Goal: Task Accomplishment & Management: Use online tool/utility

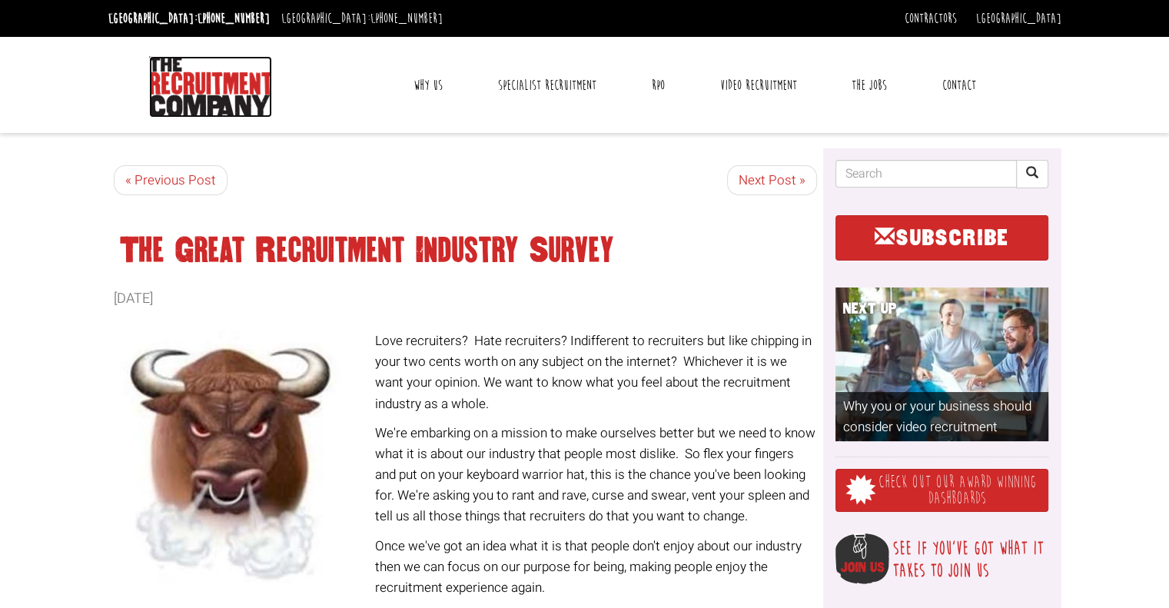
click at [224, 95] on img at bounding box center [210, 86] width 123 height 61
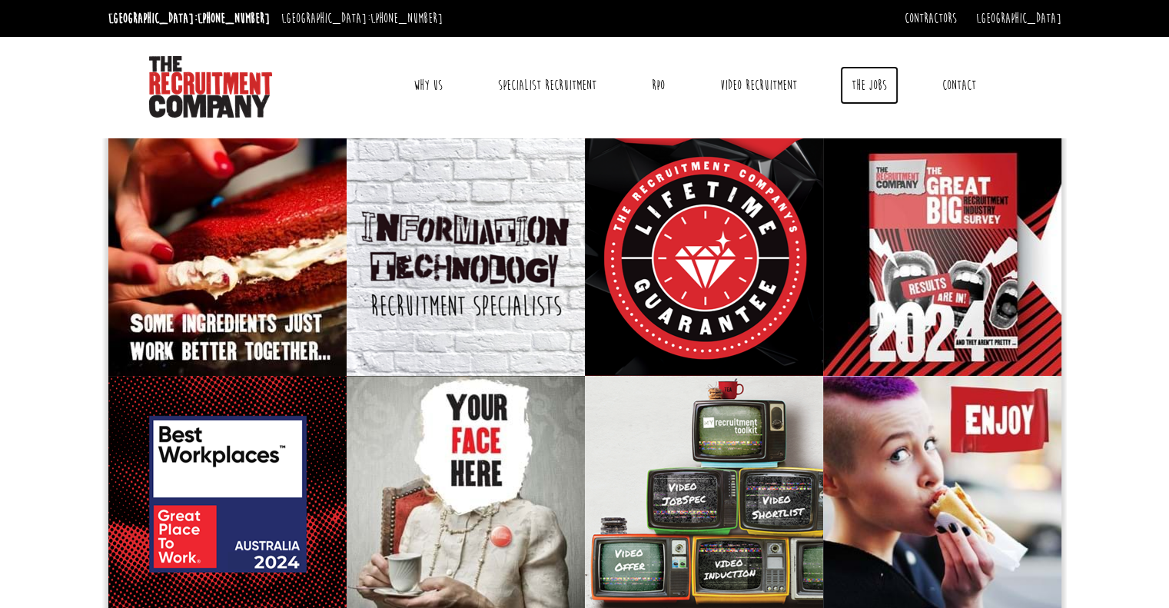
click at [881, 83] on link "The Jobs" at bounding box center [869, 85] width 58 height 38
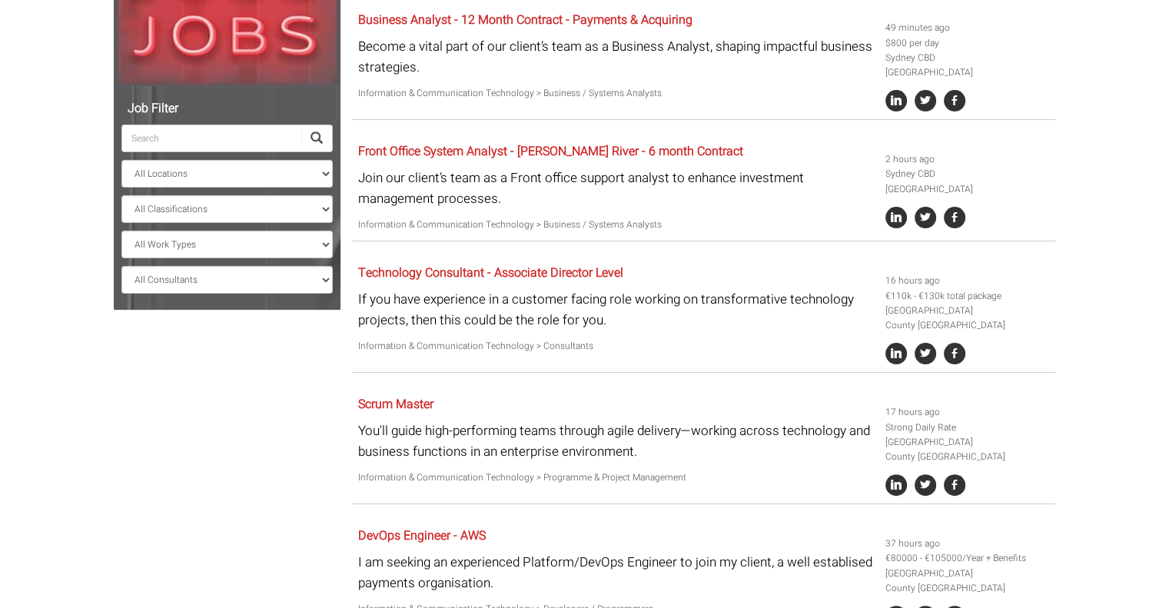
click at [195, 141] on input "search" at bounding box center [211, 138] width 180 height 28
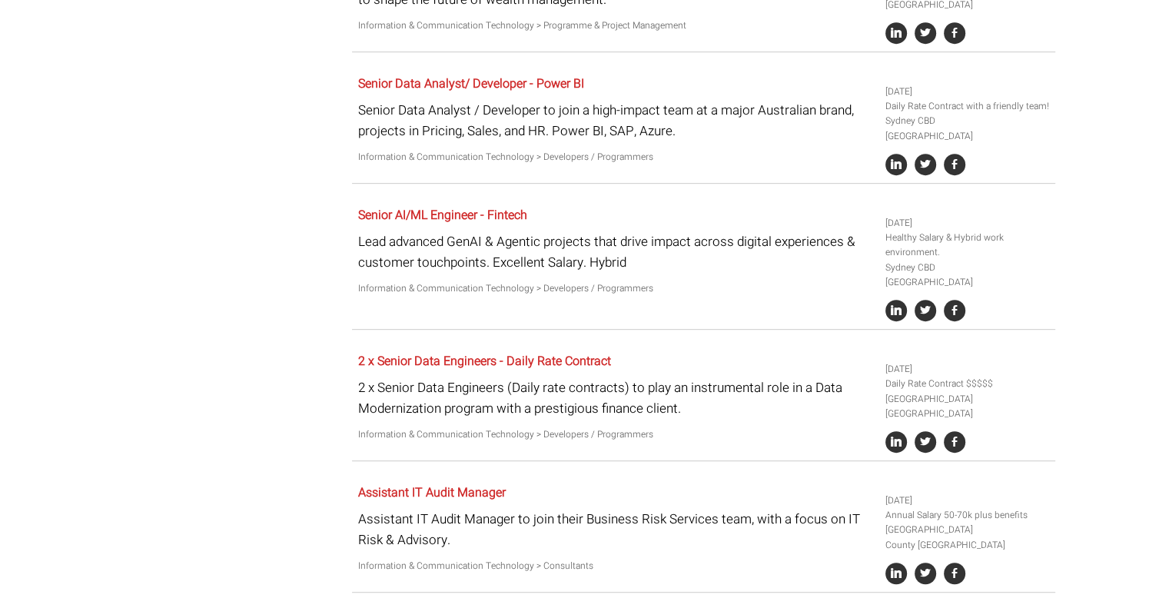
scroll to position [1011, 0]
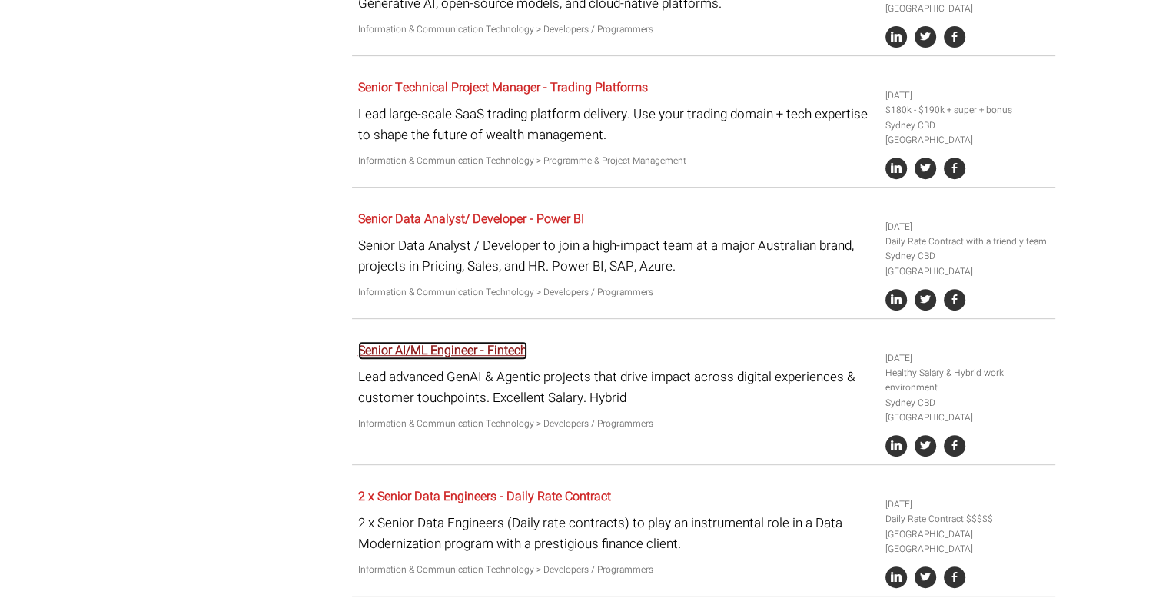
click at [513, 341] on link "Senior AI/ML Engineer - Fintech" at bounding box center [442, 350] width 169 height 18
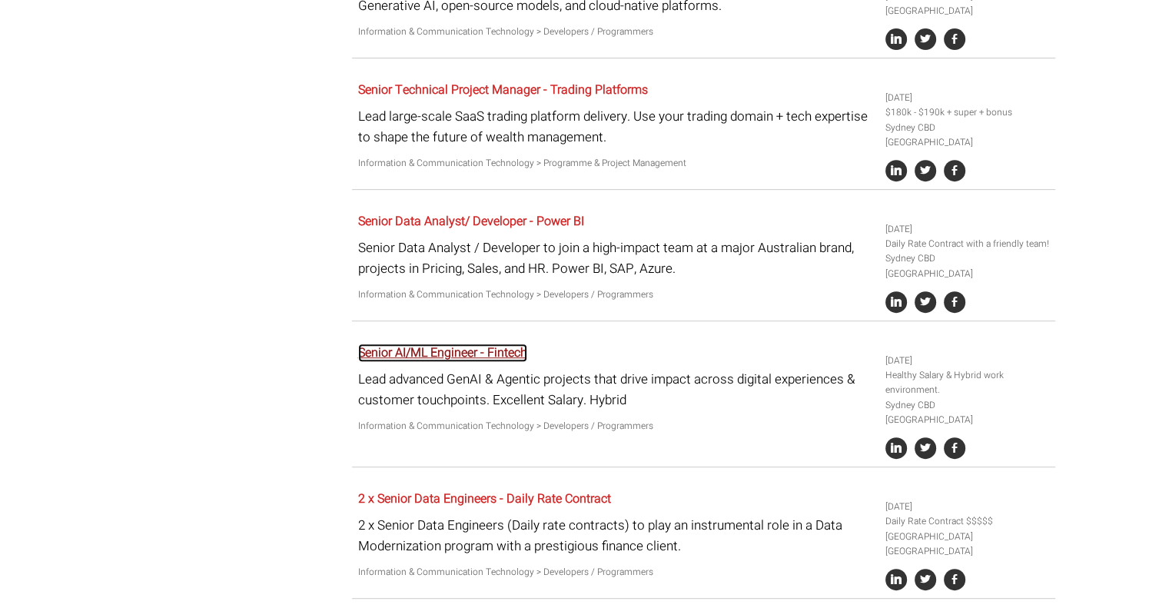
scroll to position [630, 0]
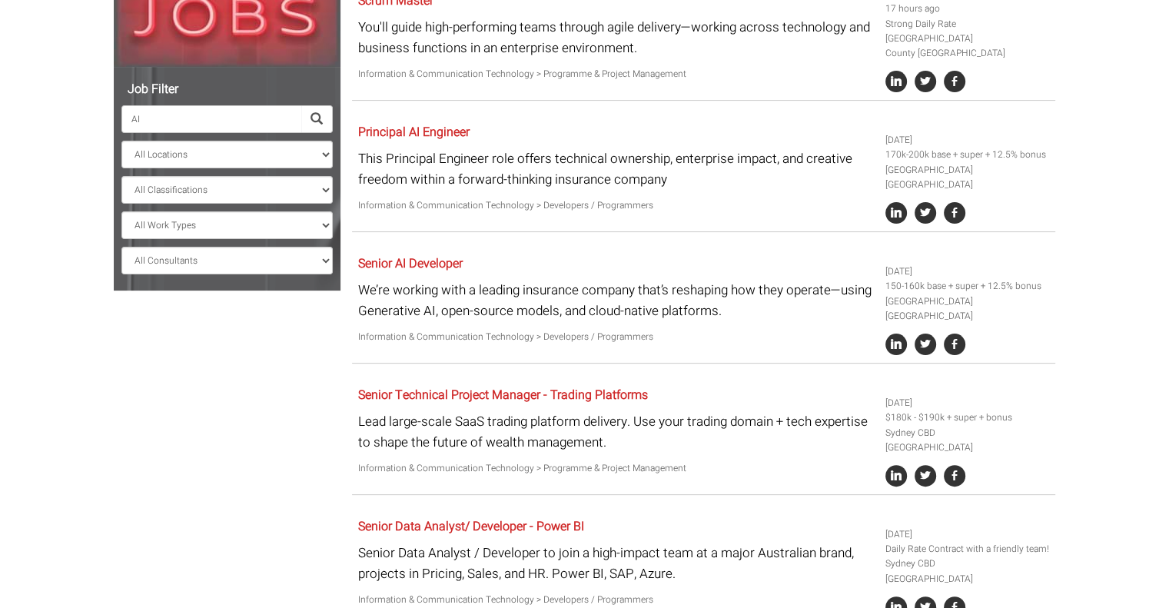
click at [538, 280] on p "We’re working with a leading insurance company that’s reshaping how they operat…" at bounding box center [616, 300] width 516 height 41
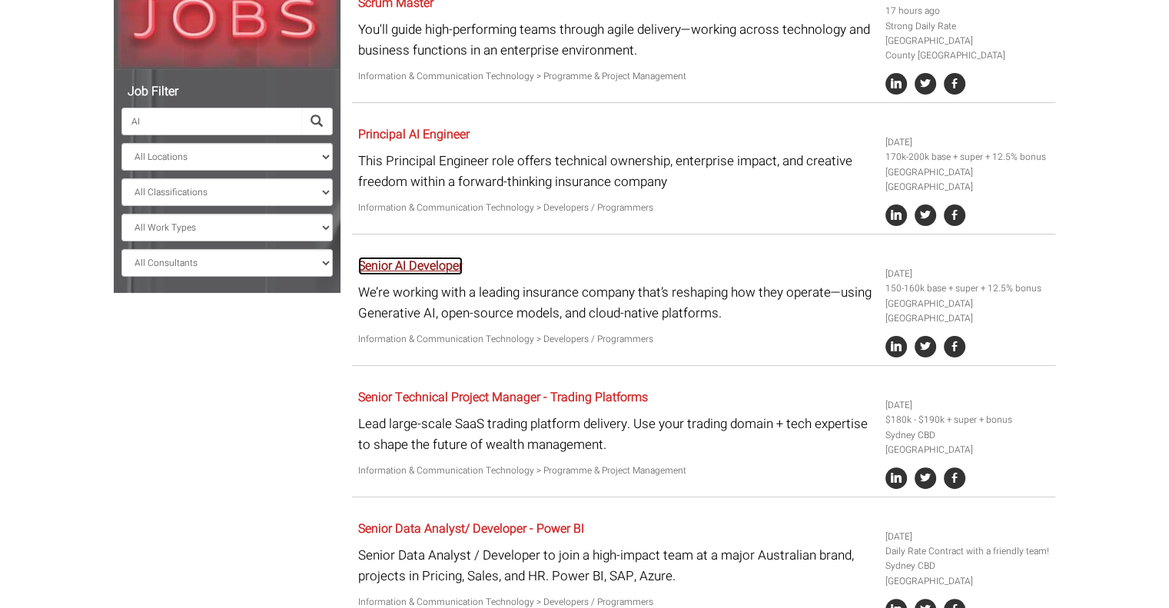
click at [427, 257] on link "Senior AI Developer" at bounding box center [410, 266] width 104 height 18
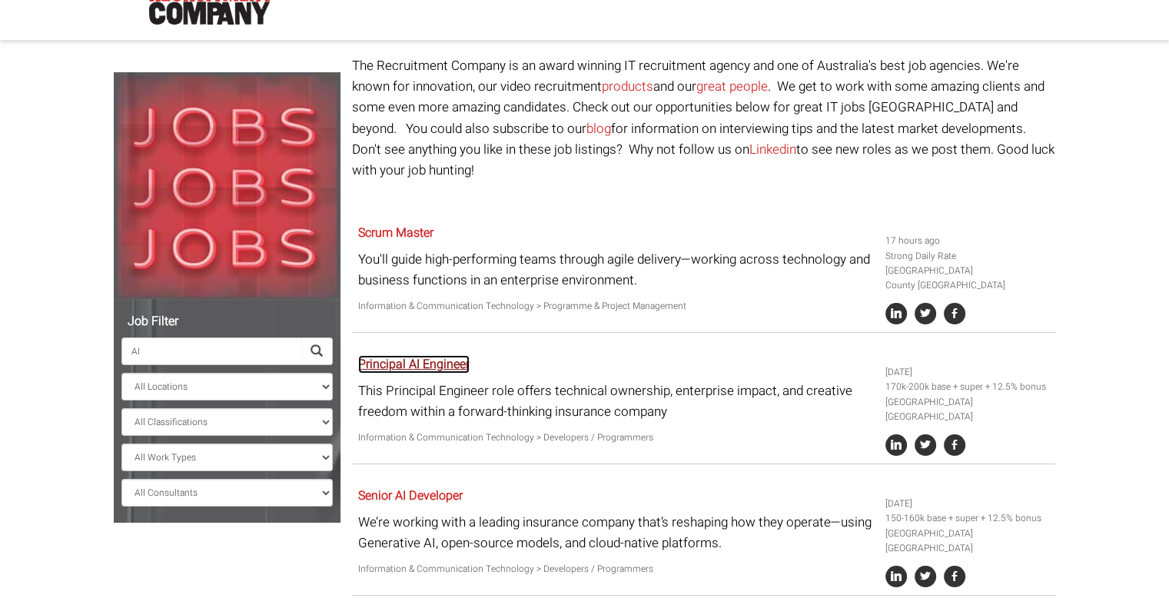
click at [435, 355] on link "Principal AI Engineer" at bounding box center [413, 364] width 111 height 18
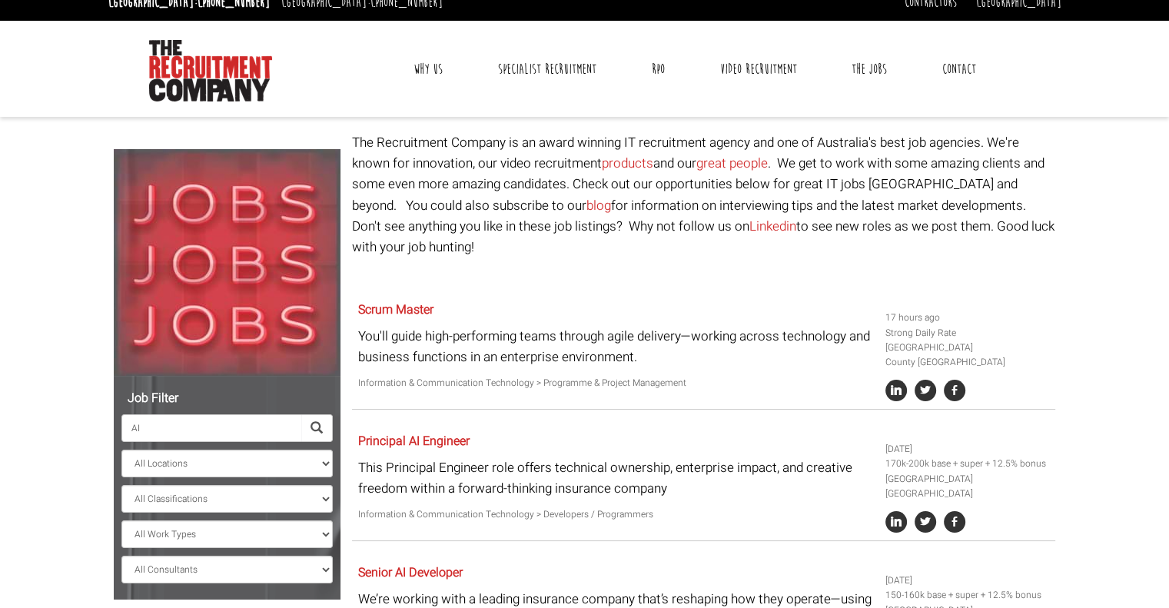
scroll to position [15, 0]
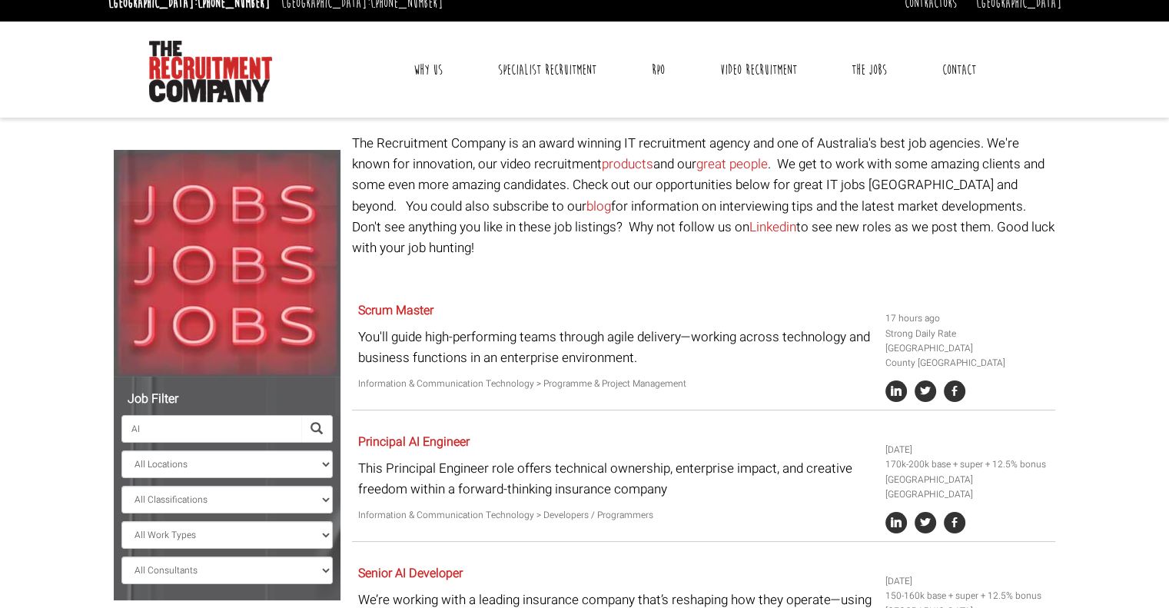
drag, startPoint x: 154, startPoint y: 425, endPoint x: 119, endPoint y: 421, distance: 35.6
click at [121, 422] on div "Job Filter AI All Locations Sydney Melbourne Ireland Sydney CBD Parramatta Circ…" at bounding box center [227, 488] width 227 height 224
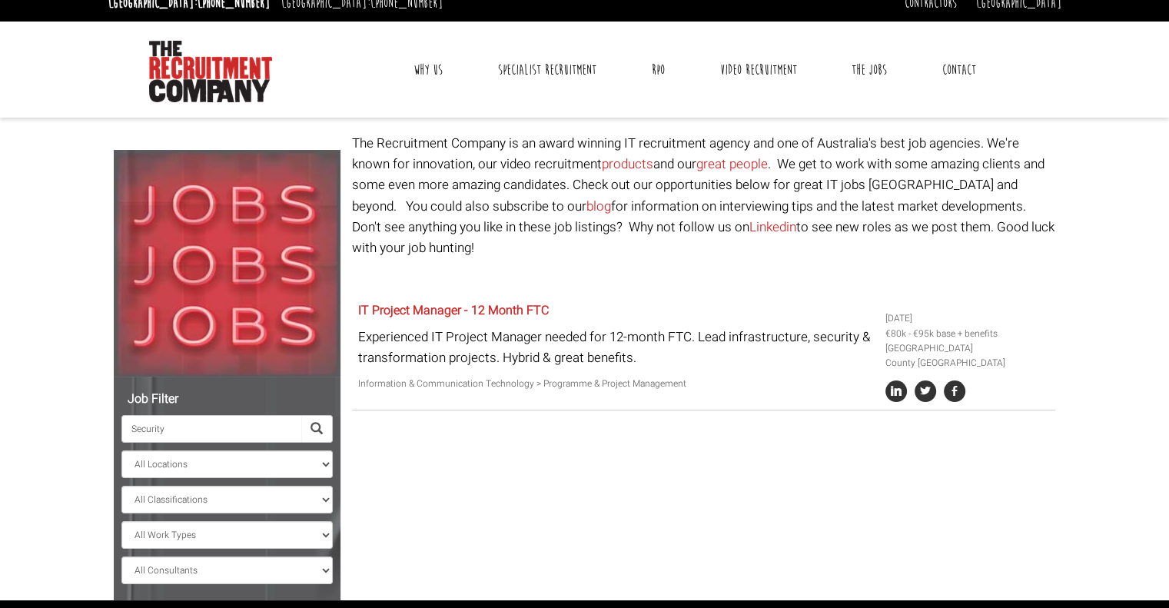
drag, startPoint x: 139, startPoint y: 430, endPoint x: 57, endPoint y: 428, distance: 82.2
click at [57, 428] on body "Sydney: +61 2 8346 6700 Dublin: +353 1 697 2548 Contractors Timesheets Why Cont…" at bounding box center [584, 341] width 1169 height 713
type input "AI"
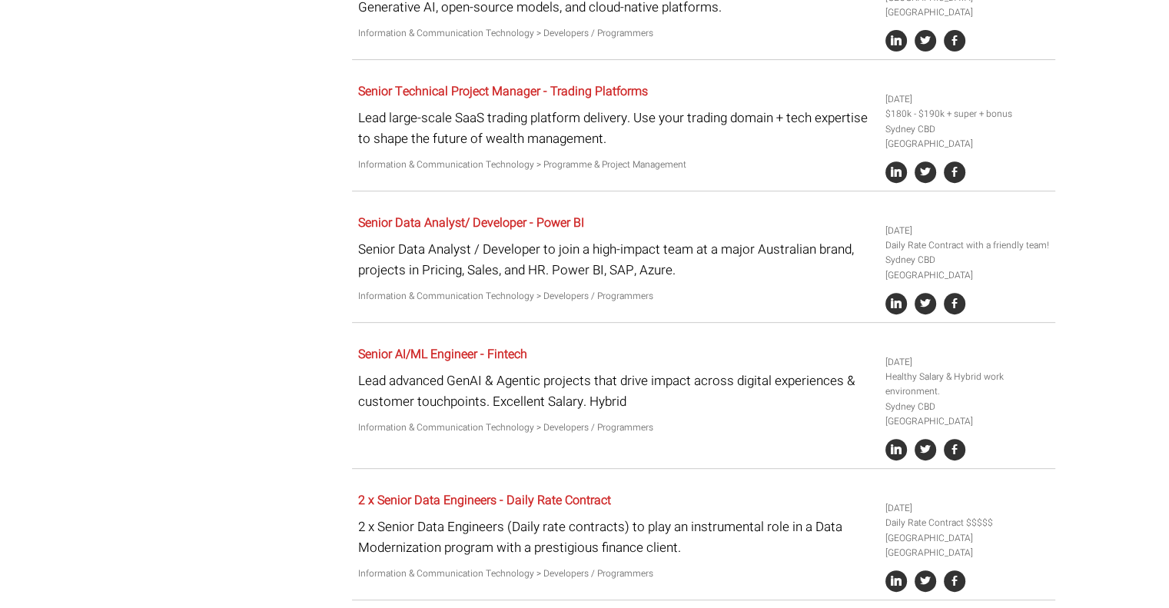
scroll to position [629, 0]
click at [486, 344] on link "Senior AI/ML Engineer - Fintech" at bounding box center [442, 353] width 169 height 18
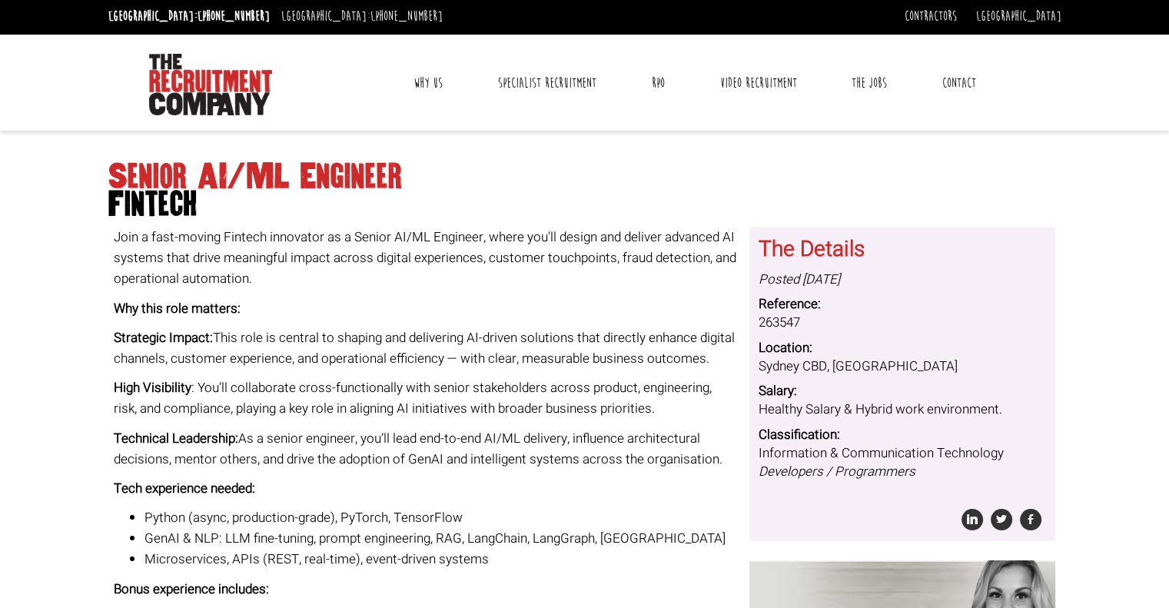
scroll to position [2, 0]
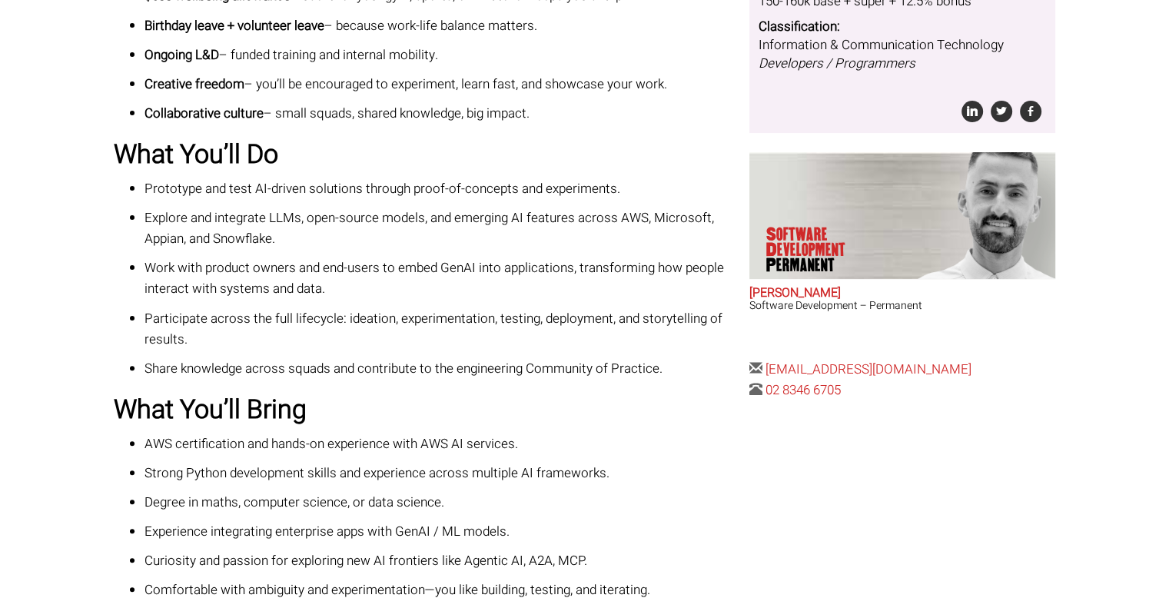
scroll to position [383, 0]
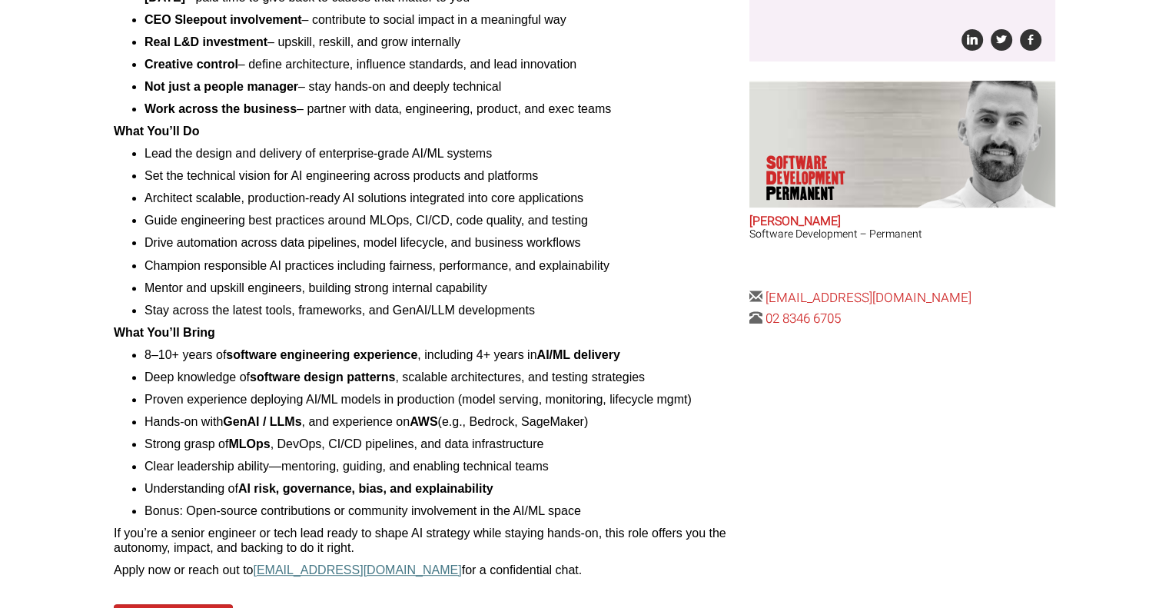
scroll to position [454, 0]
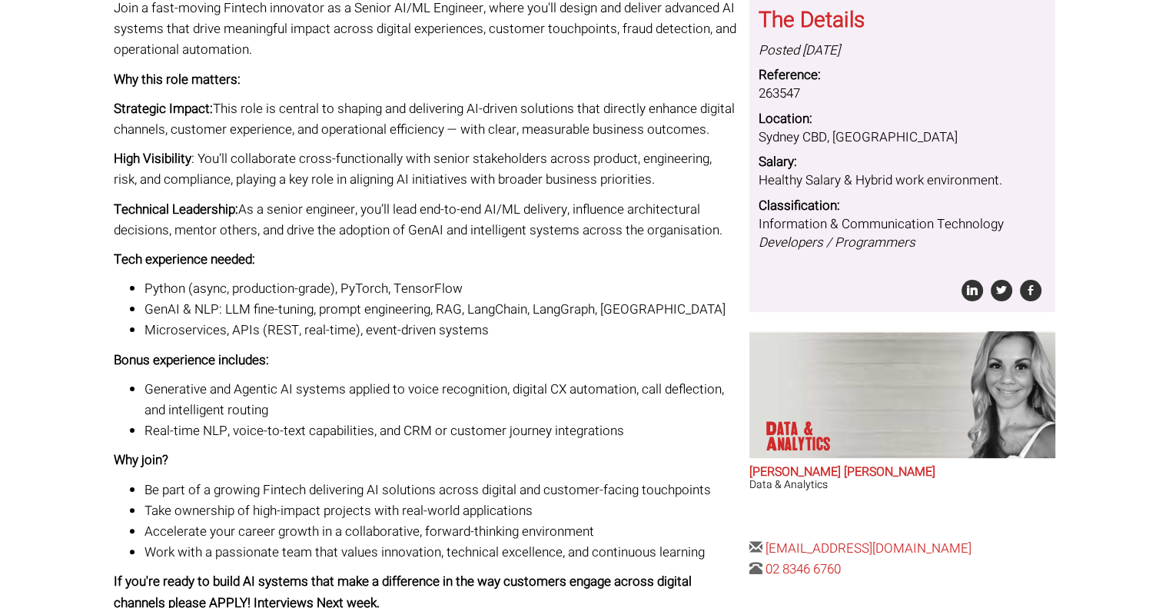
scroll to position [231, 0]
drag, startPoint x: 175, startPoint y: 392, endPoint x: 295, endPoint y: 388, distance: 119.9
click at [295, 388] on li "Generative and Agentic AI systems applied to voice recognition, digital CX auto…" at bounding box center [440, 400] width 593 height 41
click at [351, 396] on li "Generative and Agentic AI systems applied to voice recognition, digital CX auto…" at bounding box center [440, 400] width 593 height 41
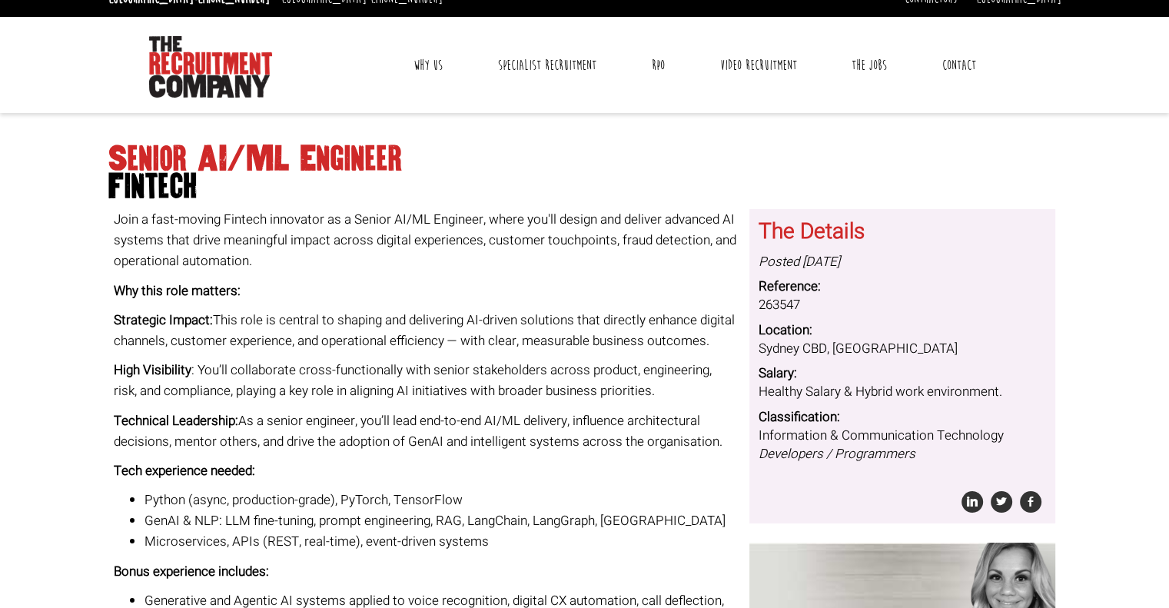
scroll to position [0, 0]
